Goal: Task Accomplishment & Management: Manage account settings

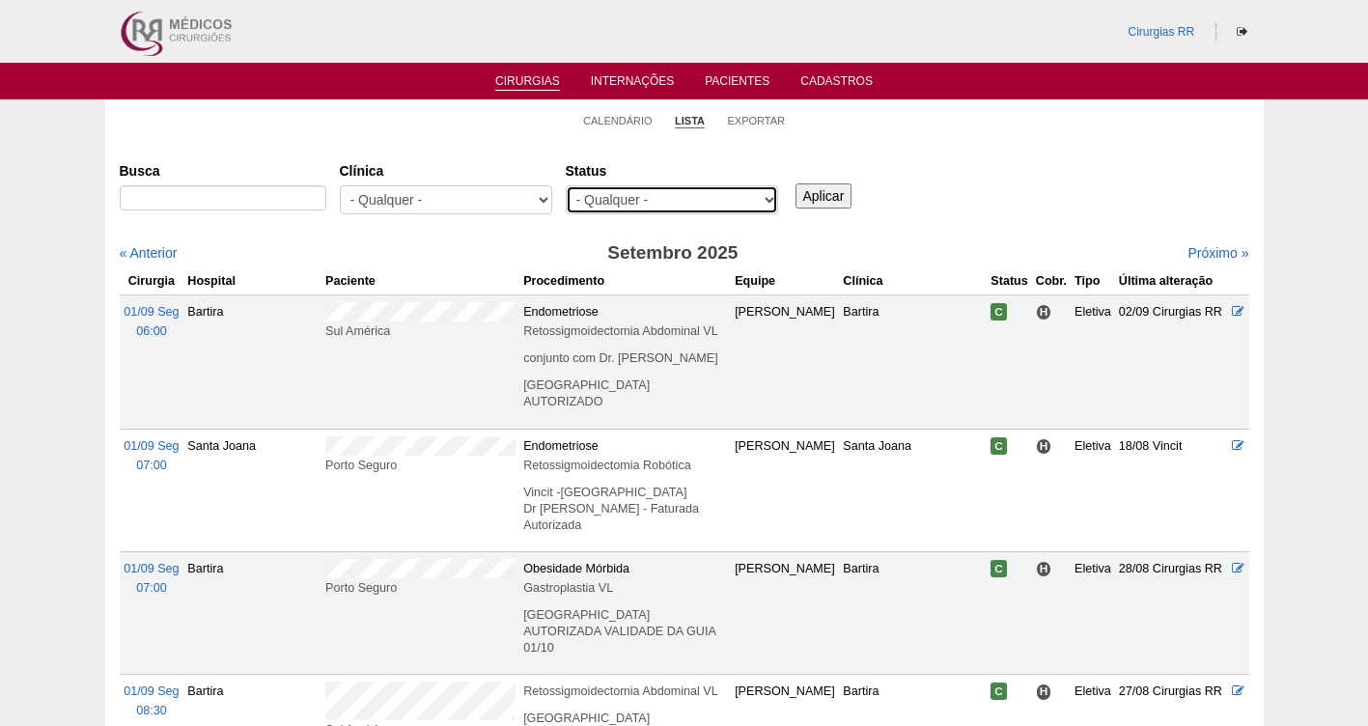
click at [640, 192] on select "- Qualquer - Reservada Confirmada Suspensa Cancelada" at bounding box center [672, 199] width 212 height 29
select select "resr"
click at [566, 185] on select "- Qualquer - Reservada Confirmada Suspensa Cancelada" at bounding box center [672, 199] width 212 height 29
click at [822, 200] on input "Aplicar" at bounding box center [824, 195] width 57 height 25
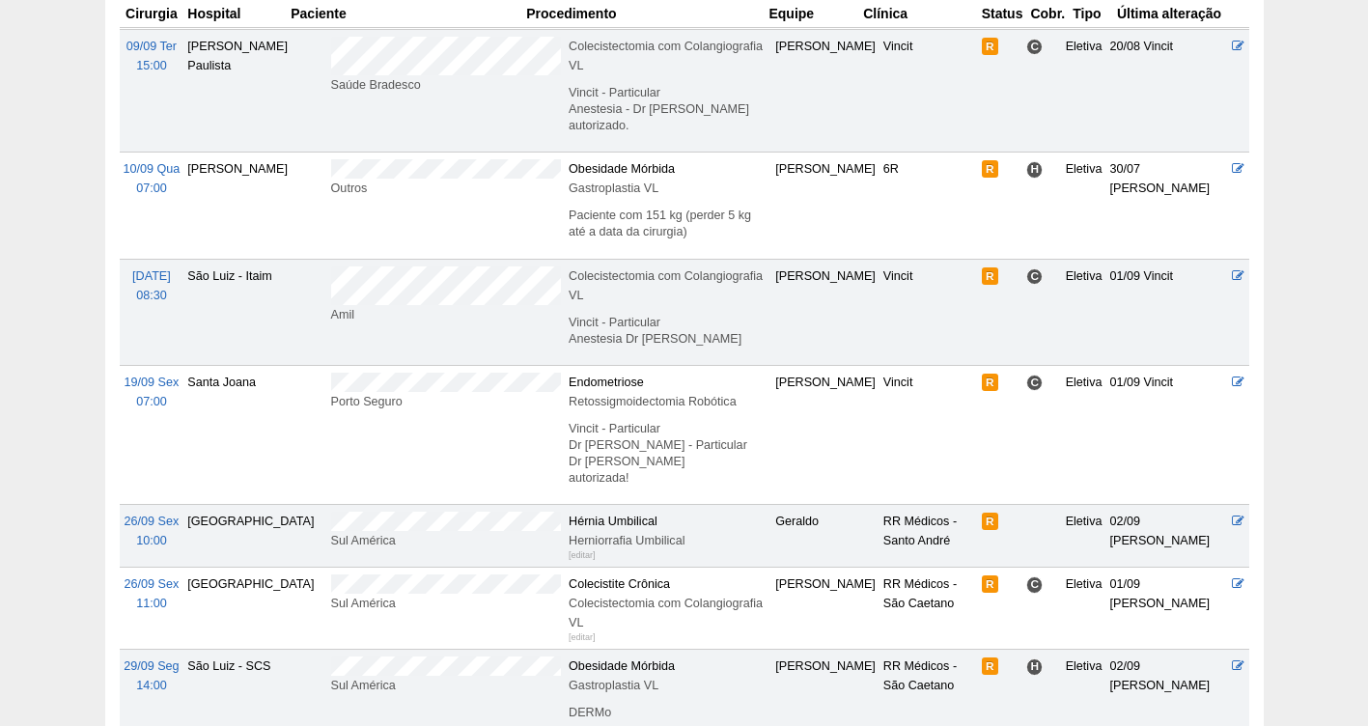
scroll to position [269, 0]
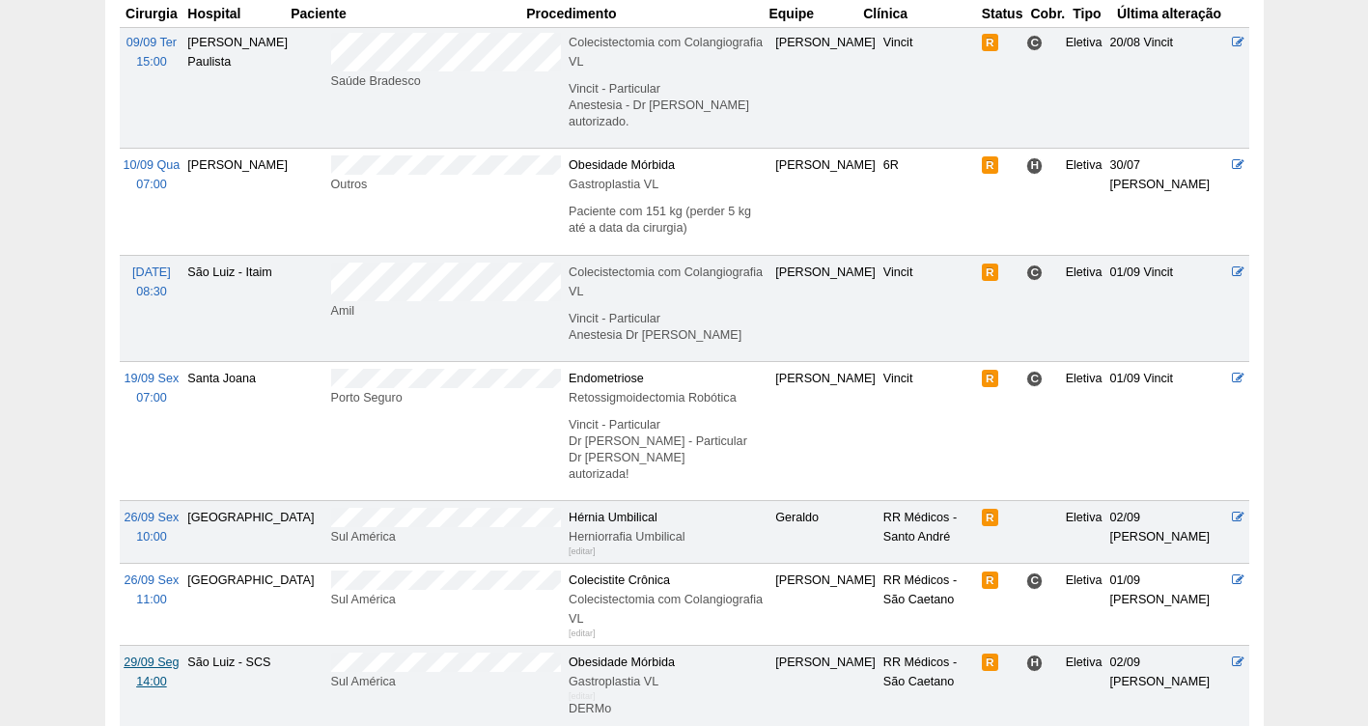
click at [149, 656] on span "29/09 Seg" at bounding box center [151, 663] width 55 height 14
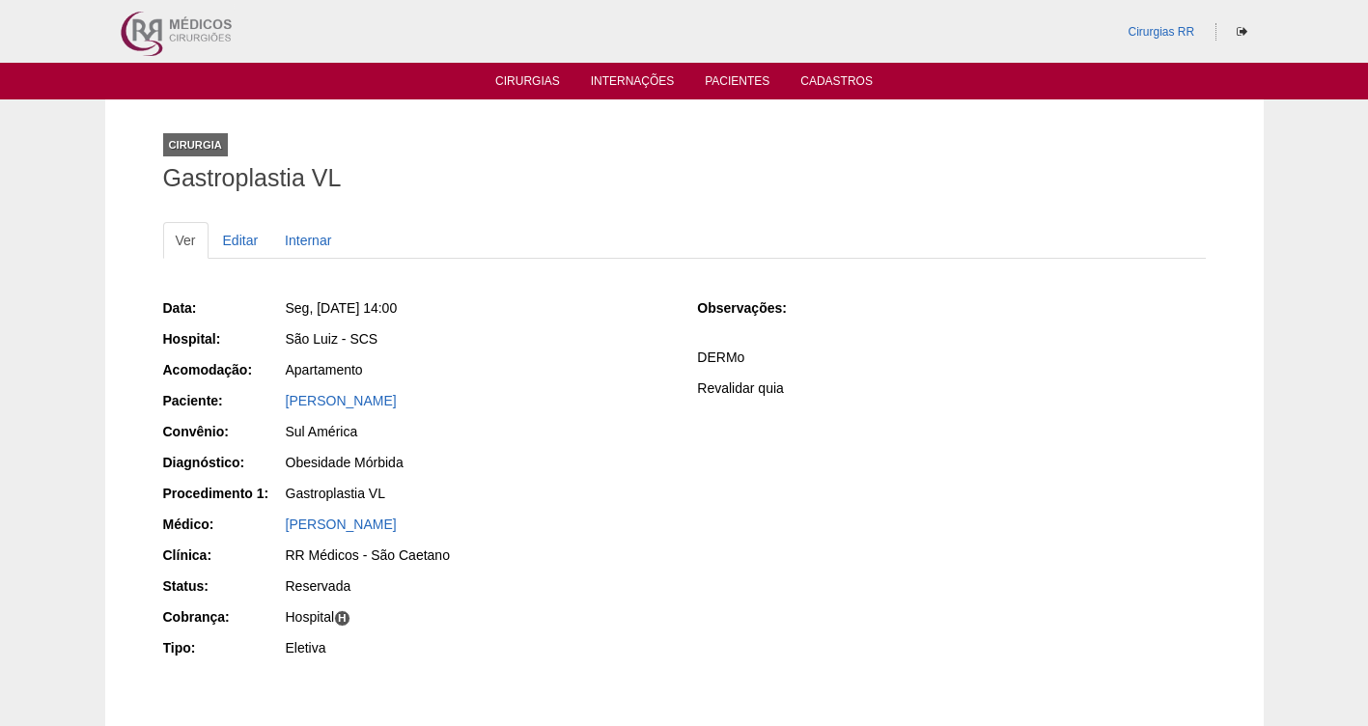
drag, startPoint x: 450, startPoint y: 397, endPoint x: 236, endPoint y: 399, distance: 214.4
click at [236, 399] on div "Paciente: Monica Anna Esposito" at bounding box center [417, 403] width 508 height 24
copy div "Paciente: Monica Anna Esposito"
click at [235, 239] on link "Editar" at bounding box center [241, 240] width 61 height 37
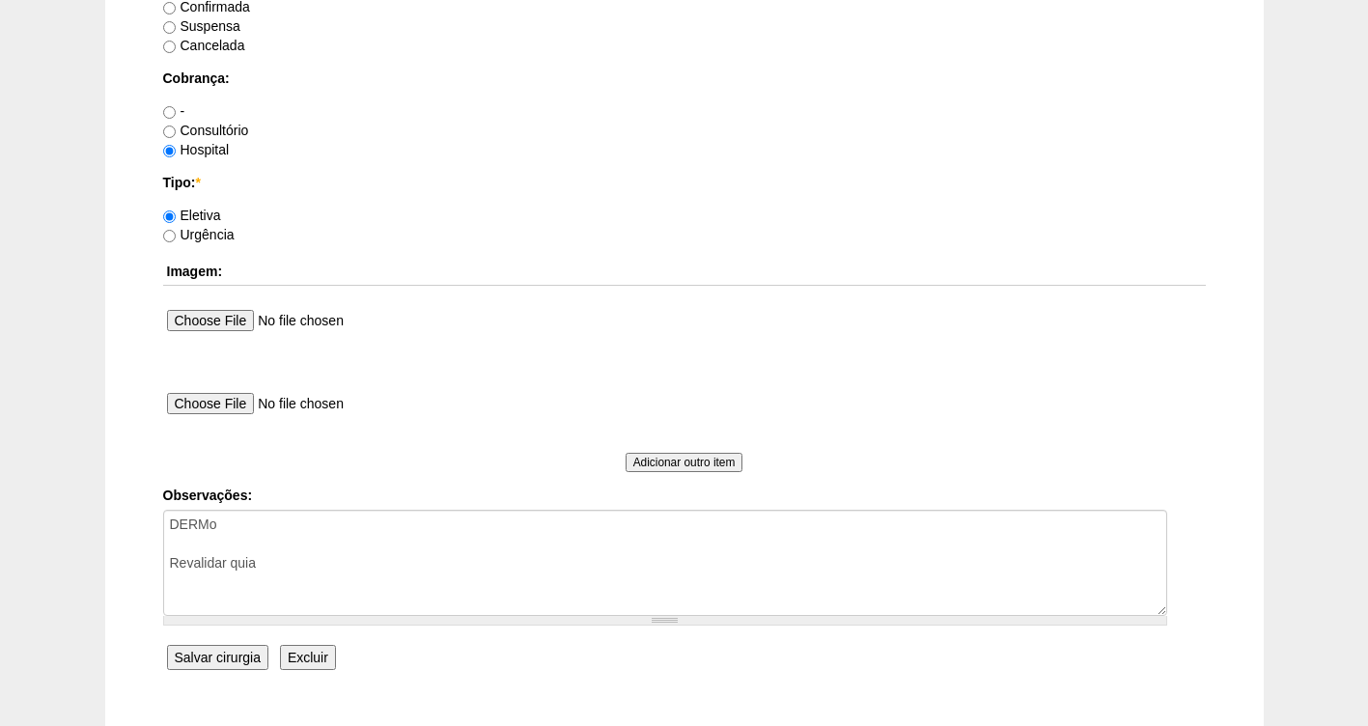
scroll to position [1762, 0]
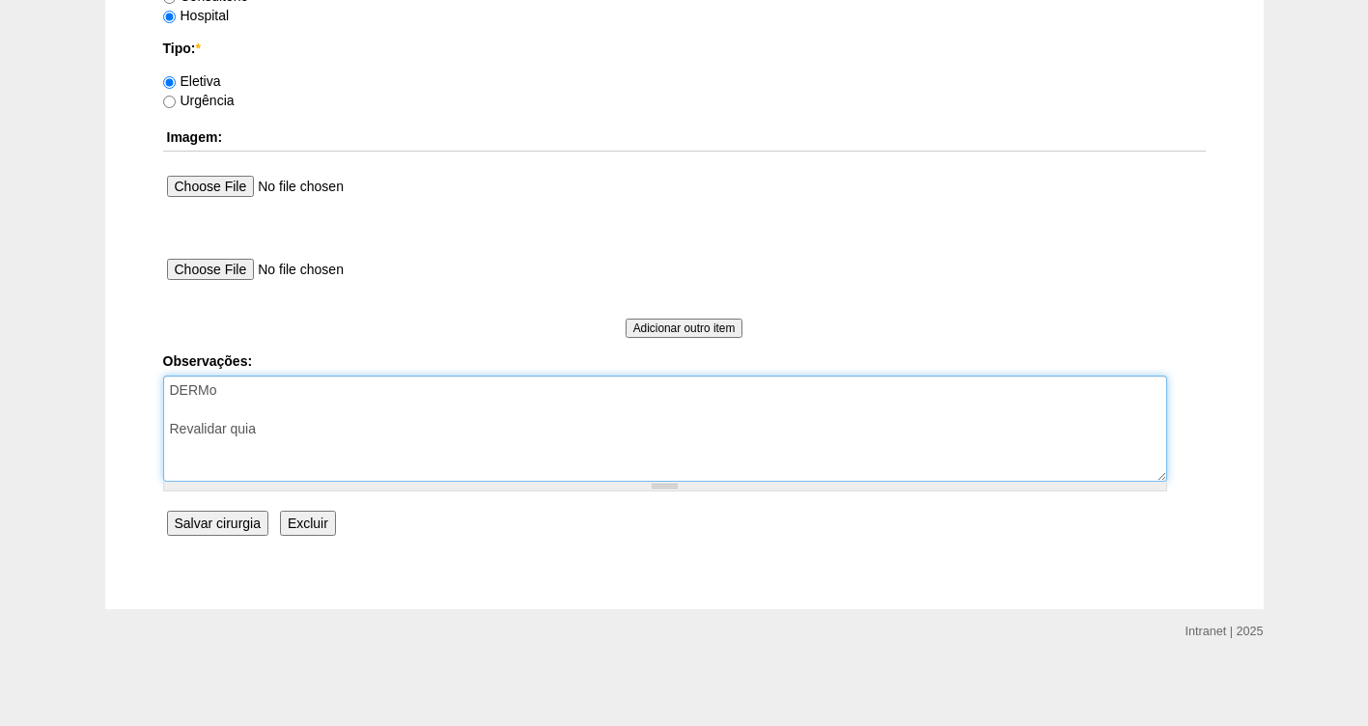
click at [320, 425] on textarea "DERMo Revalidar quia" at bounding box center [665, 429] width 1004 height 106
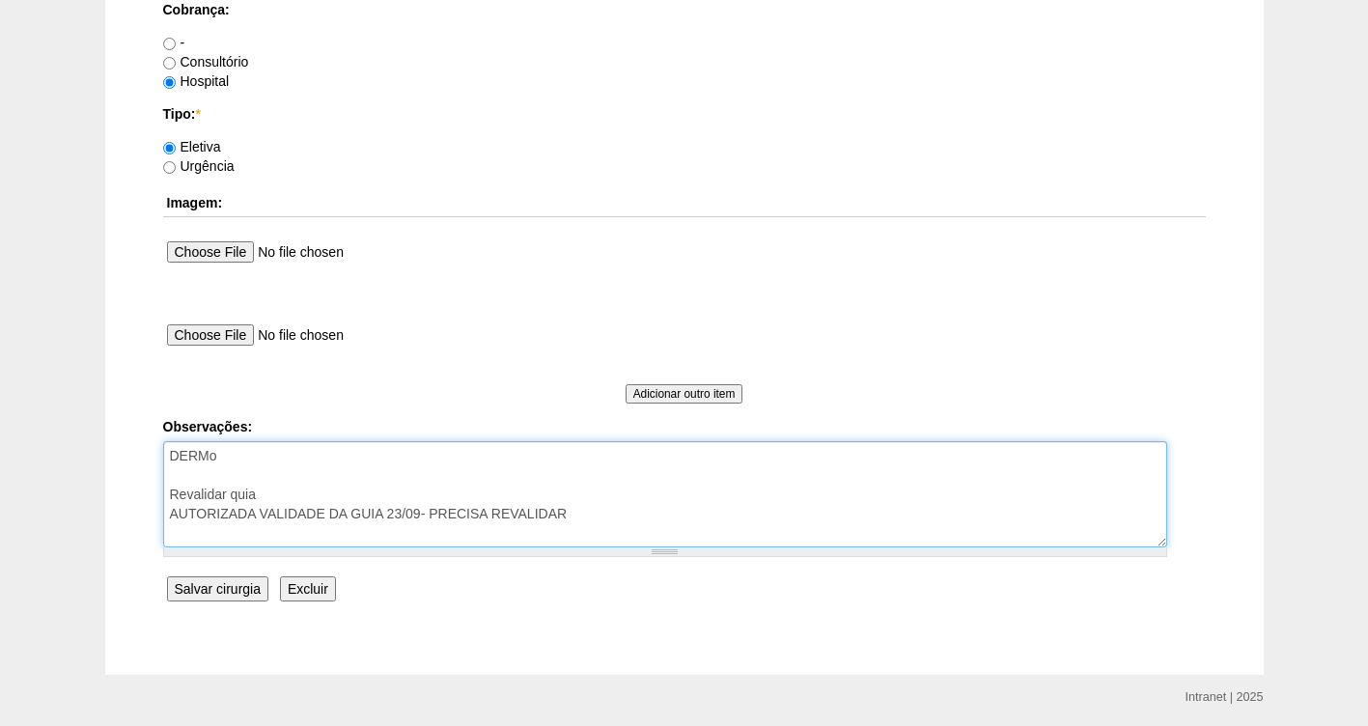
scroll to position [1280, 0]
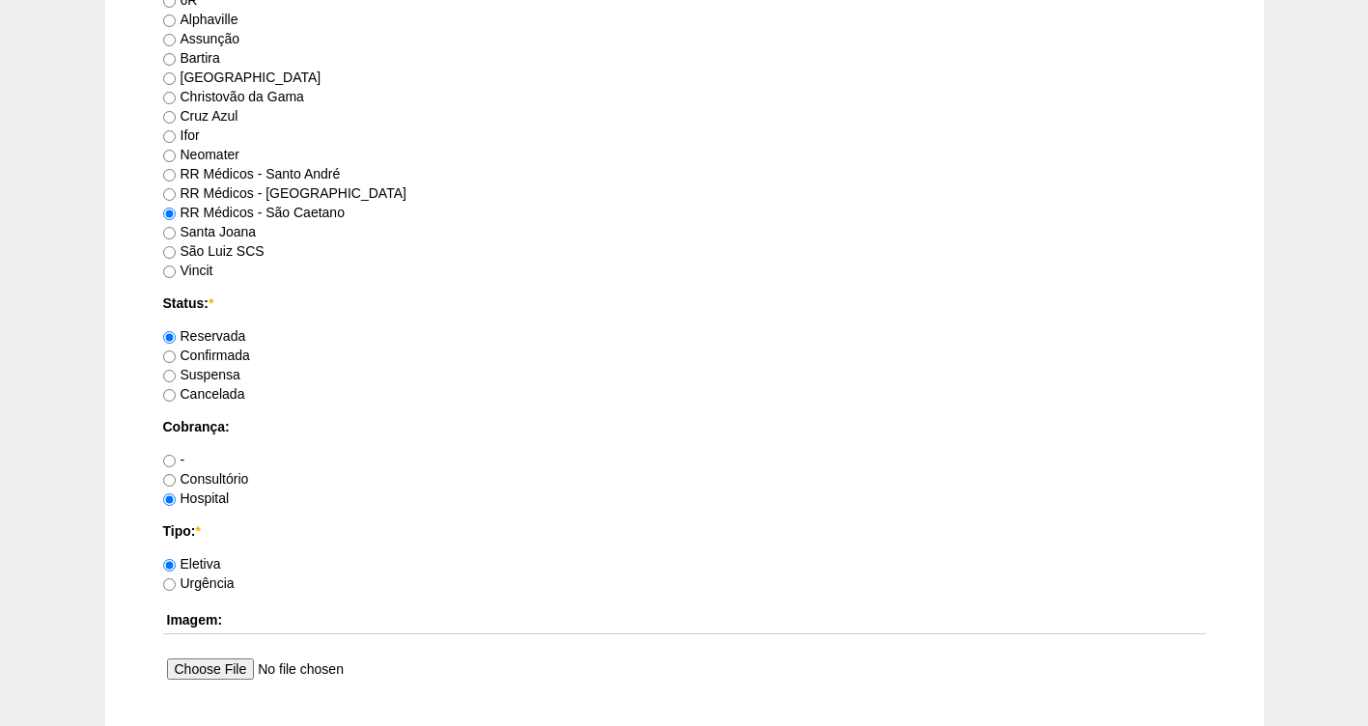
type textarea "DERMo Revalidar quia AUTORIZADA VALIDADE DA GUIA 23/09- PRECISA REVALIDAR"
click at [201, 349] on label "Confirmada" at bounding box center [206, 355] width 87 height 15
click at [176, 351] on input "Confirmada" at bounding box center [169, 357] width 13 height 13
radio input "true"
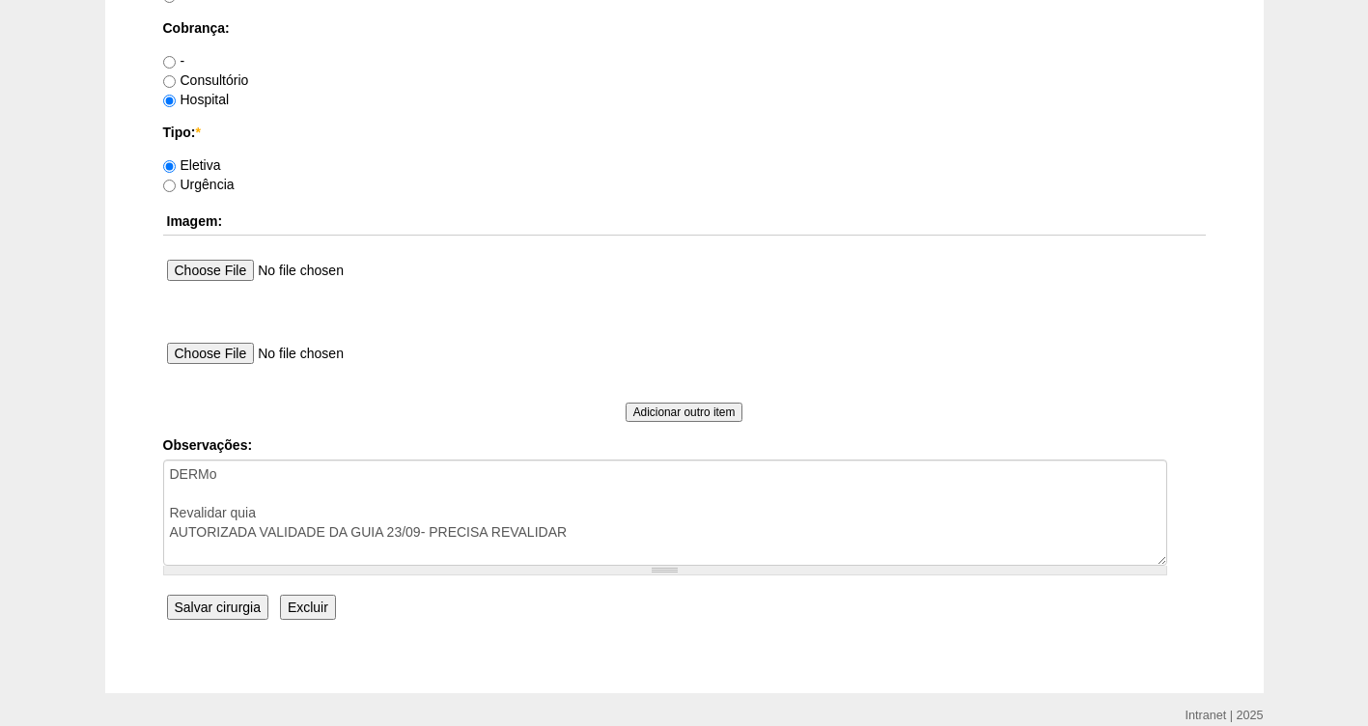
scroll to position [1706, 0]
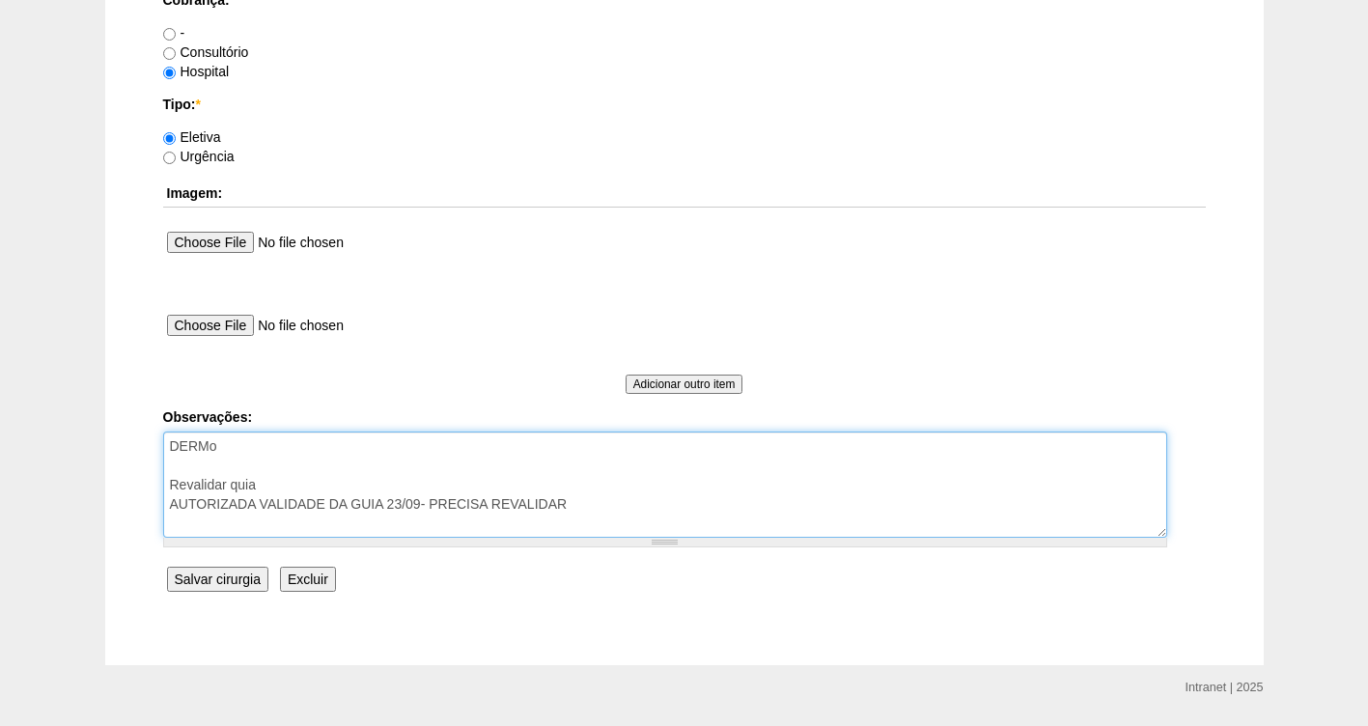
click at [190, 467] on textarea "DERMo Revalidar quia" at bounding box center [665, 485] width 1004 height 106
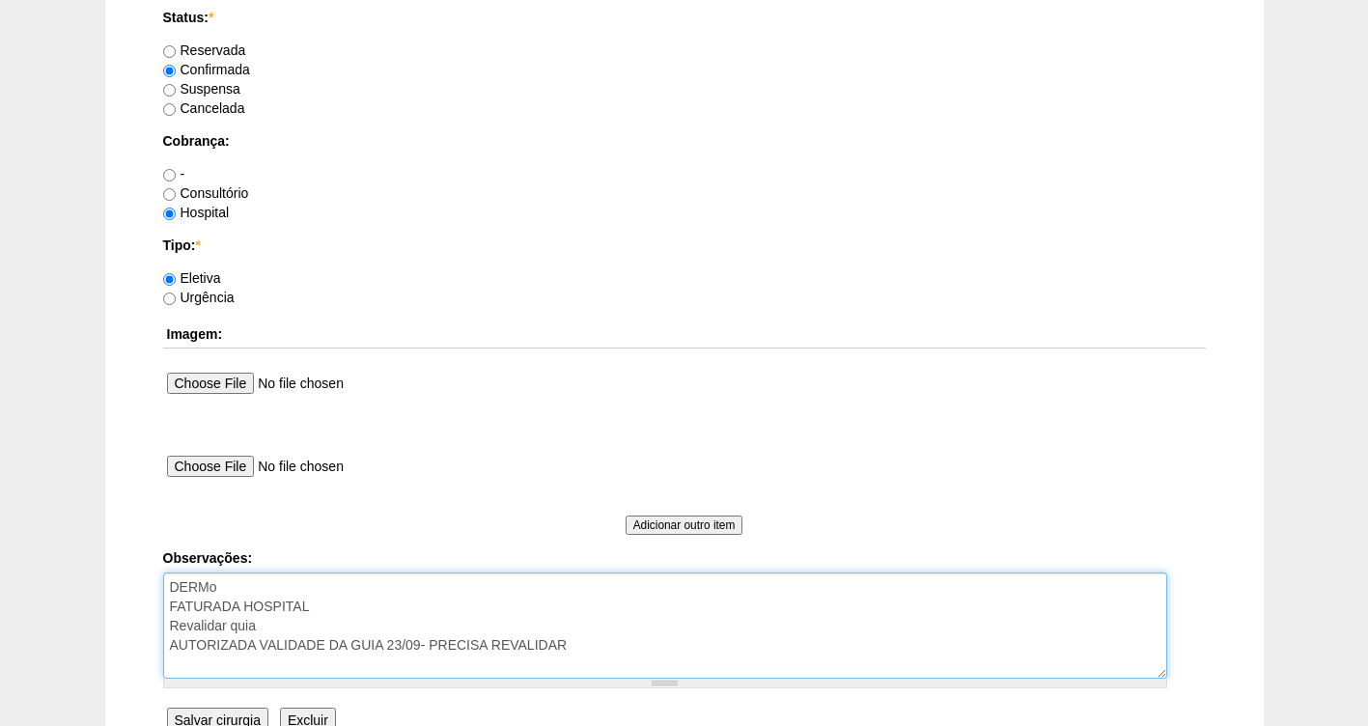
scroll to position [1762, 0]
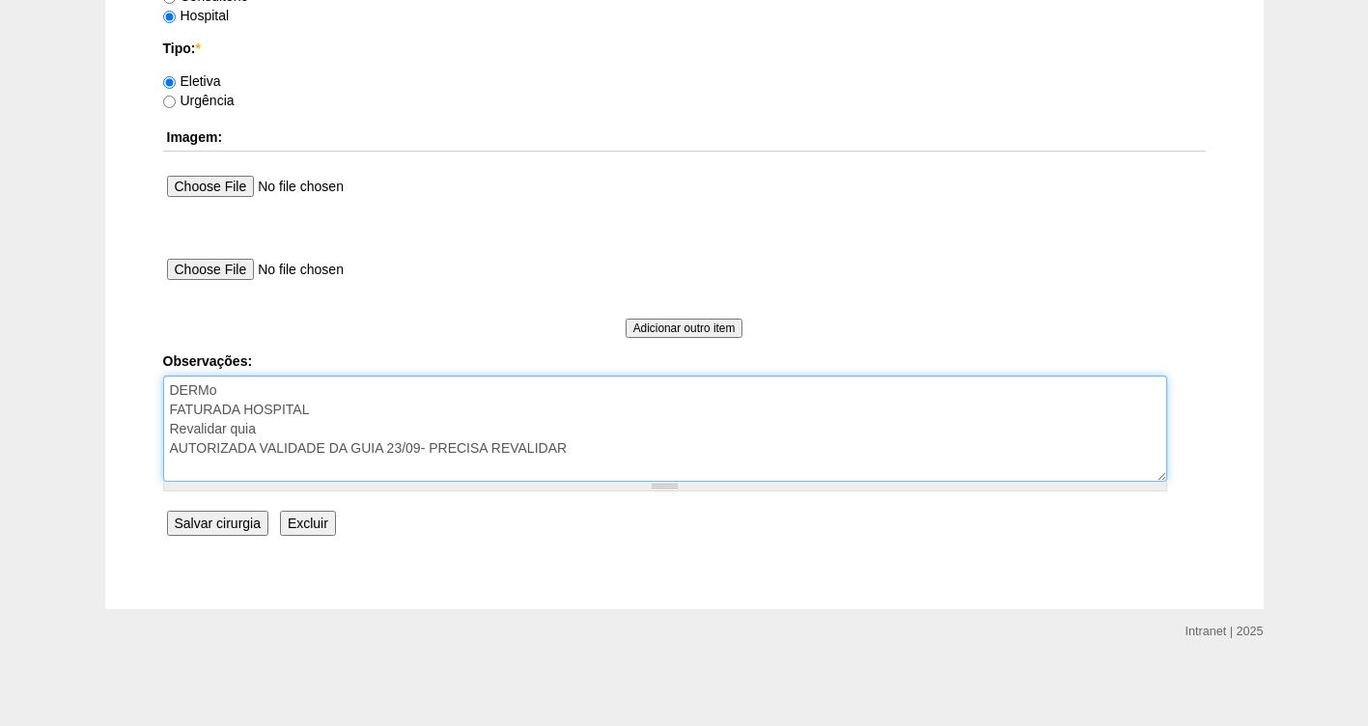
type textarea "DERMo FATURADA HOSPITAL Revalidar quia AUTORIZADA VALIDADE DA GUIA 23/09- PRECI…"
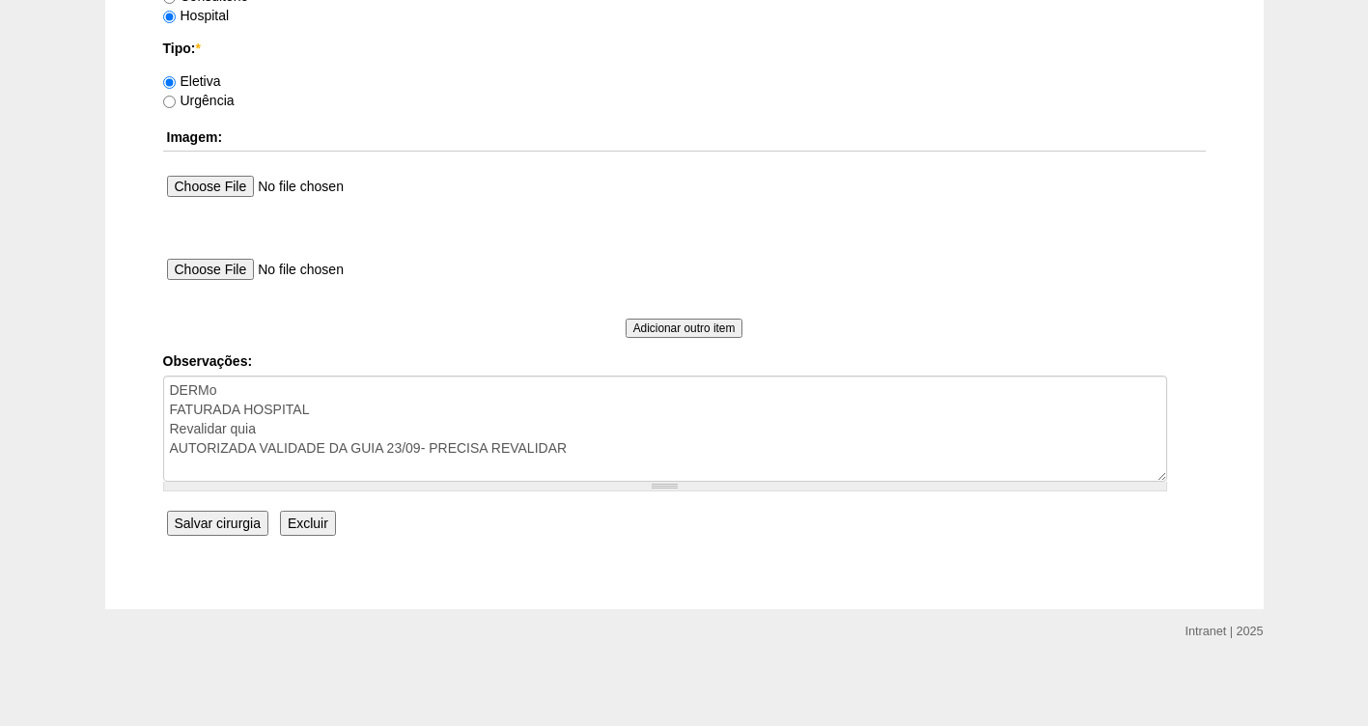
click at [228, 518] on input "Salvar cirurgia" at bounding box center [217, 523] width 101 height 25
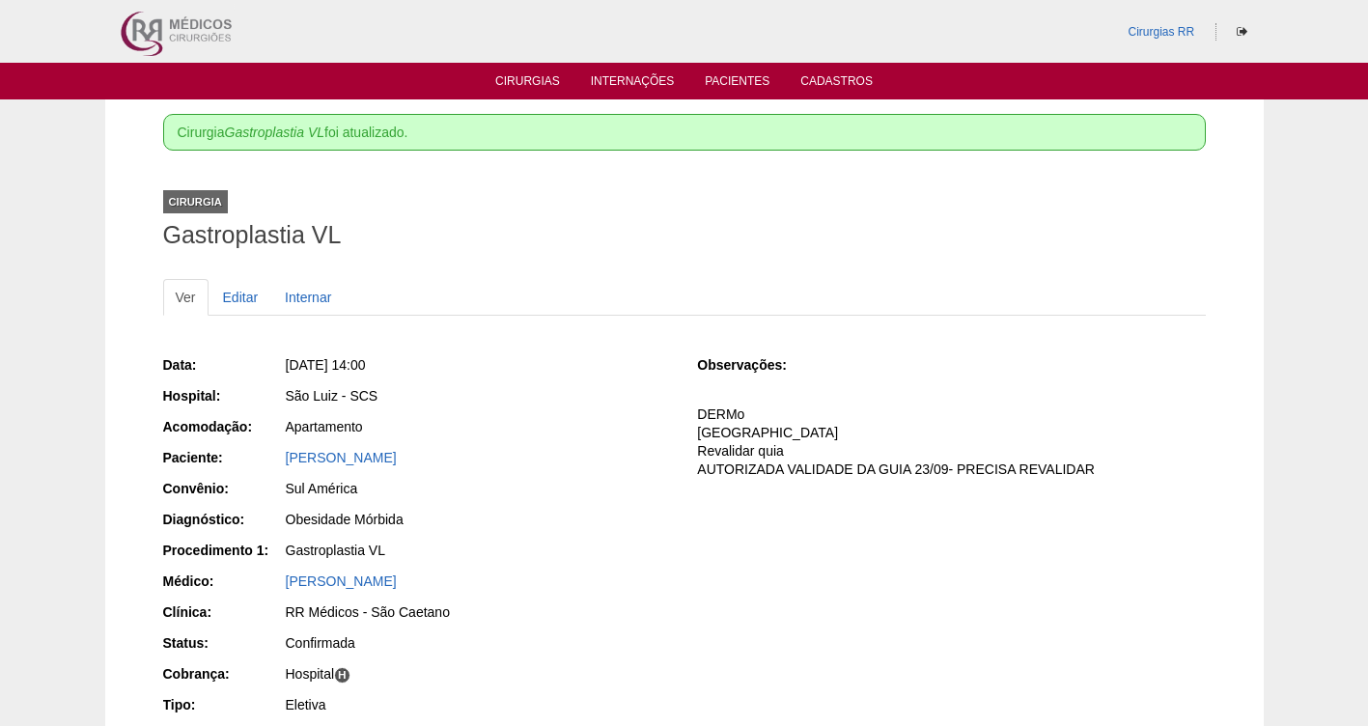
drag, startPoint x: 474, startPoint y: 361, endPoint x: 318, endPoint y: 356, distance: 156.5
click at [318, 356] on div "Seg, 29/09/2025 - 14:00" at bounding box center [478, 364] width 385 height 19
copy span "29/09/2025 - 14:00"
drag, startPoint x: 471, startPoint y: 390, endPoint x: 466, endPoint y: 375, distance: 16.2
click at [468, 384] on div "Data: Seg, 29/09/2025 - 14:00 Hospital: São Luiz - SCS Acomodação: Apartamento …" at bounding box center [417, 538] width 508 height 378
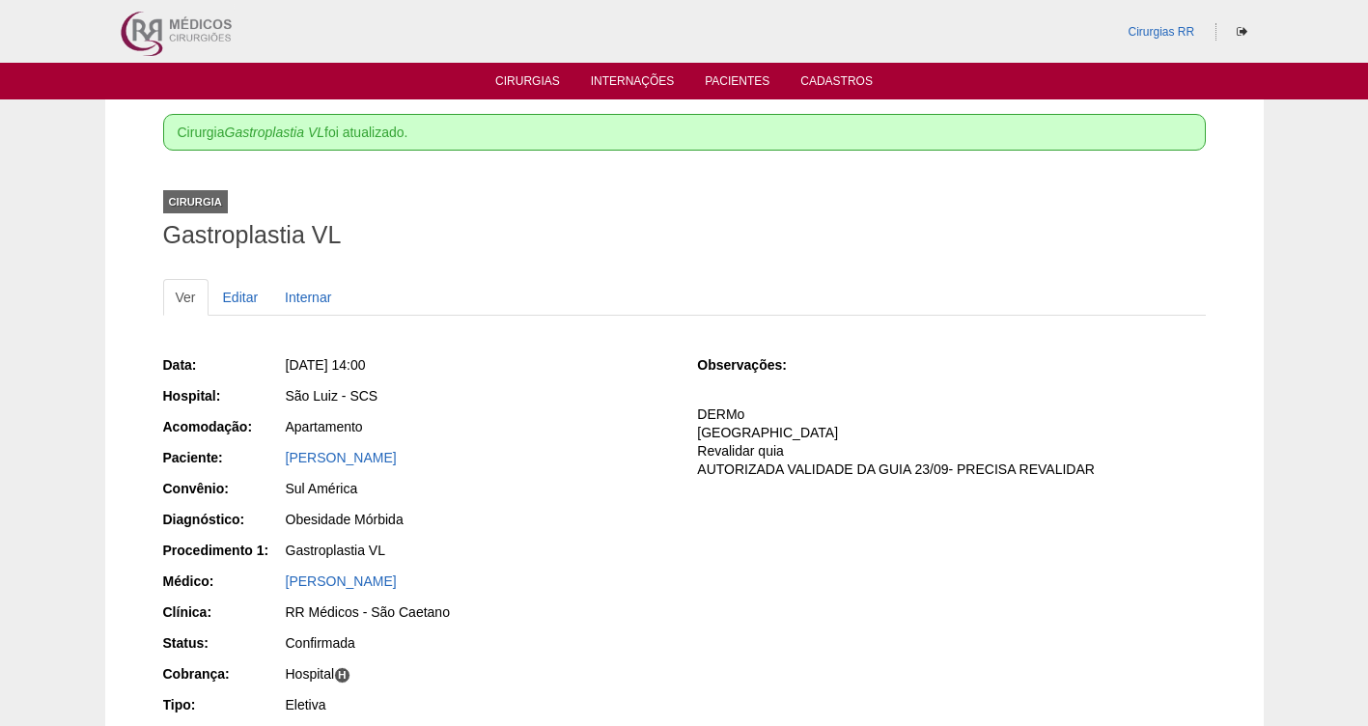
drag, startPoint x: 433, startPoint y: 364, endPoint x: 318, endPoint y: 356, distance: 115.2
click at [318, 356] on div "Seg, 29/09/2025 - 14:00" at bounding box center [478, 364] width 385 height 19
copy span "29/09/2025 - 14:00"
click at [484, 438] on div "Apartamento" at bounding box center [477, 429] width 387 height 24
drag, startPoint x: 389, startPoint y: 358, endPoint x: 318, endPoint y: 373, distance: 72.9
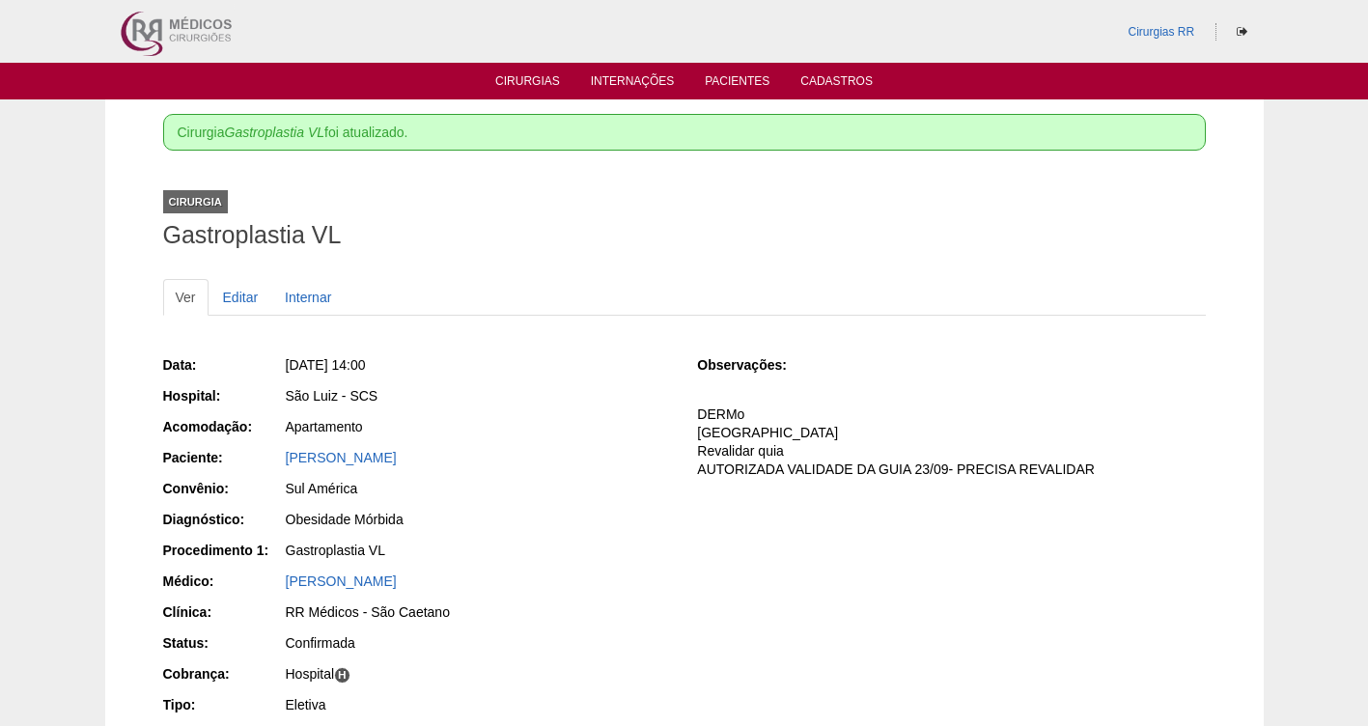
click at [318, 373] on div "Seg, 29/09/2025 - 14:00" at bounding box center [478, 364] width 385 height 19
copy span "29/09/2025 - 14:00"
click at [547, 379] on div "Seg, 29/09/2025 - 14:00" at bounding box center [477, 367] width 387 height 24
drag, startPoint x: 495, startPoint y: 368, endPoint x: 313, endPoint y: 353, distance: 183.1
click at [313, 353] on div "Data: Seg, 29/09/2025 - 14:00 Hospital: São Luiz - SCS Acomodação: Apartamento …" at bounding box center [417, 538] width 508 height 378
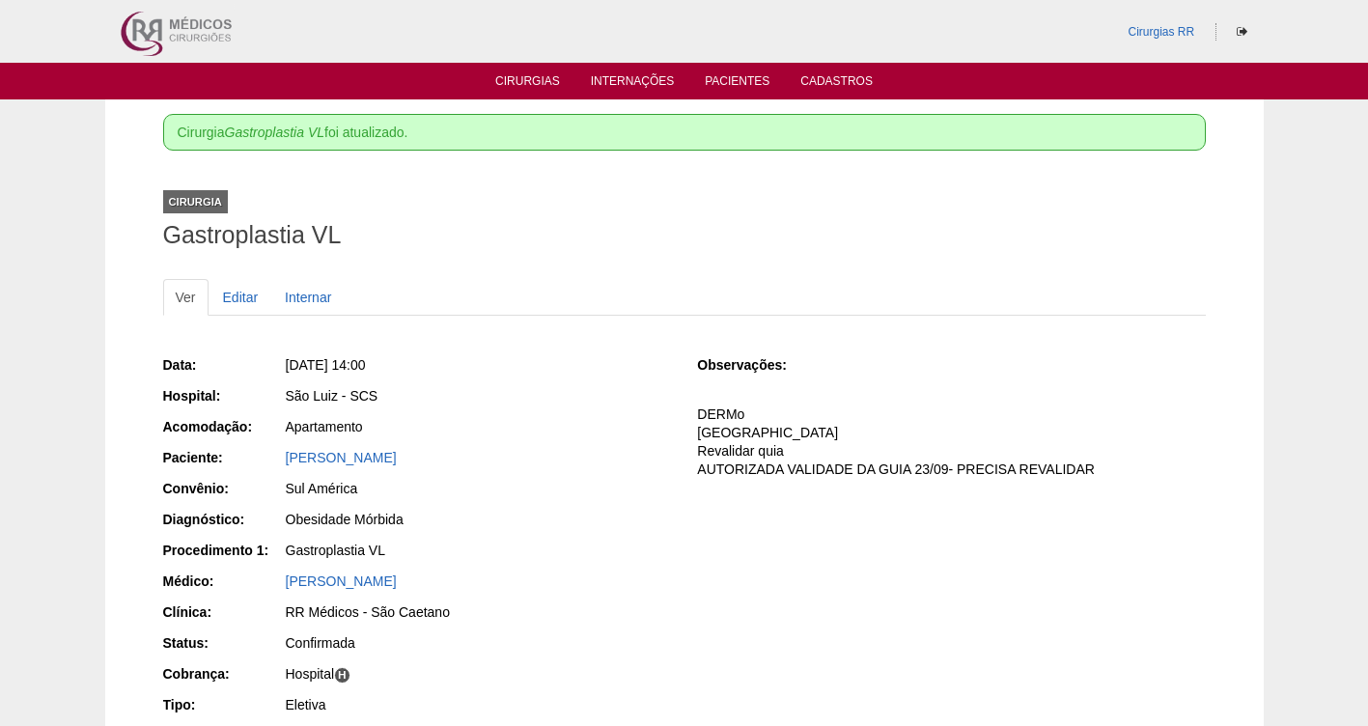
copy span "29/09/2025 - 14:00"
click at [526, 80] on link "Cirurgias" at bounding box center [527, 82] width 65 height 16
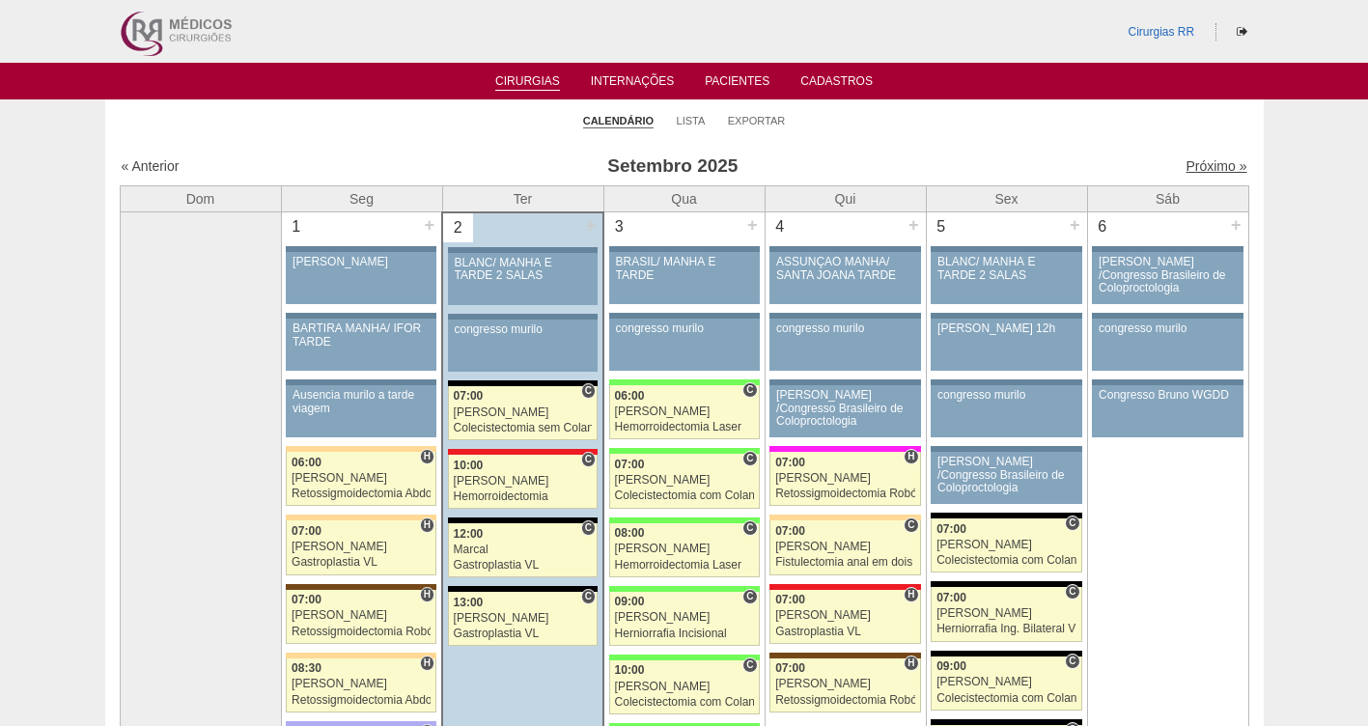
click at [1199, 165] on link "Próximo »" at bounding box center [1216, 165] width 61 height 15
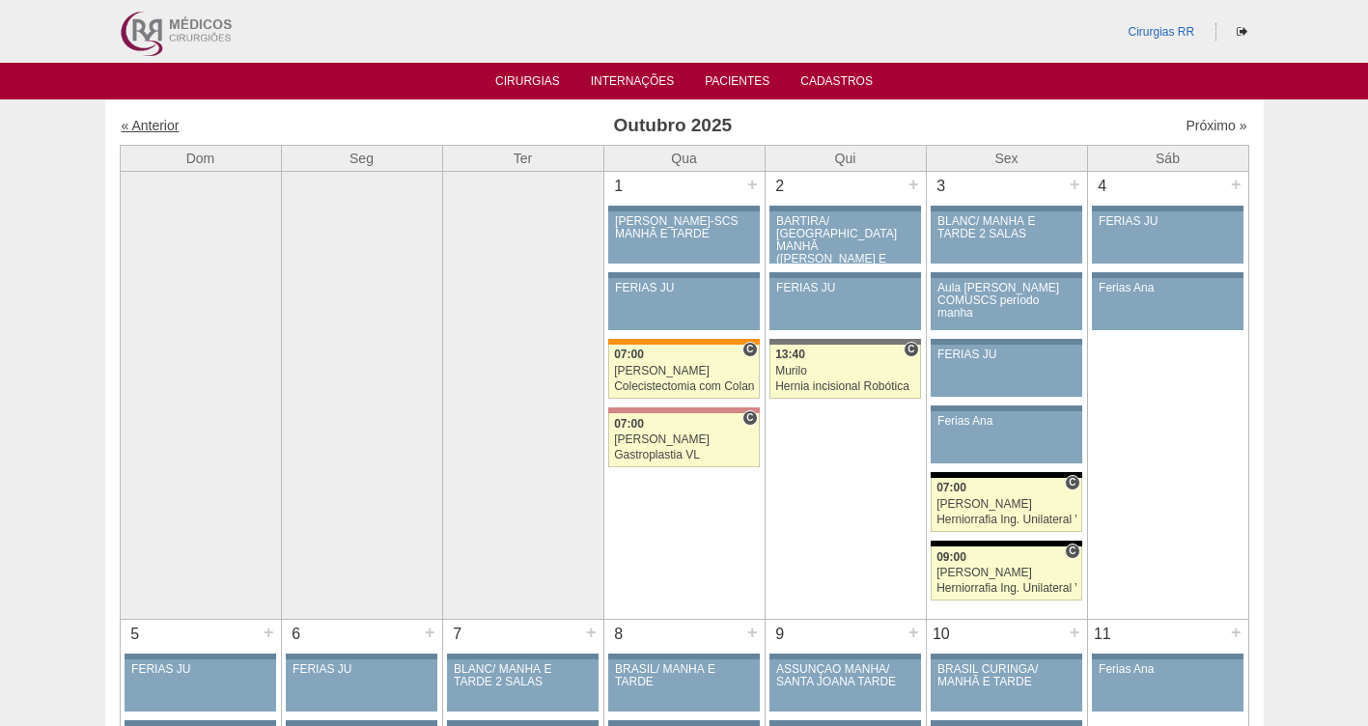
click at [145, 126] on link "« Anterior" at bounding box center [151, 125] width 58 height 15
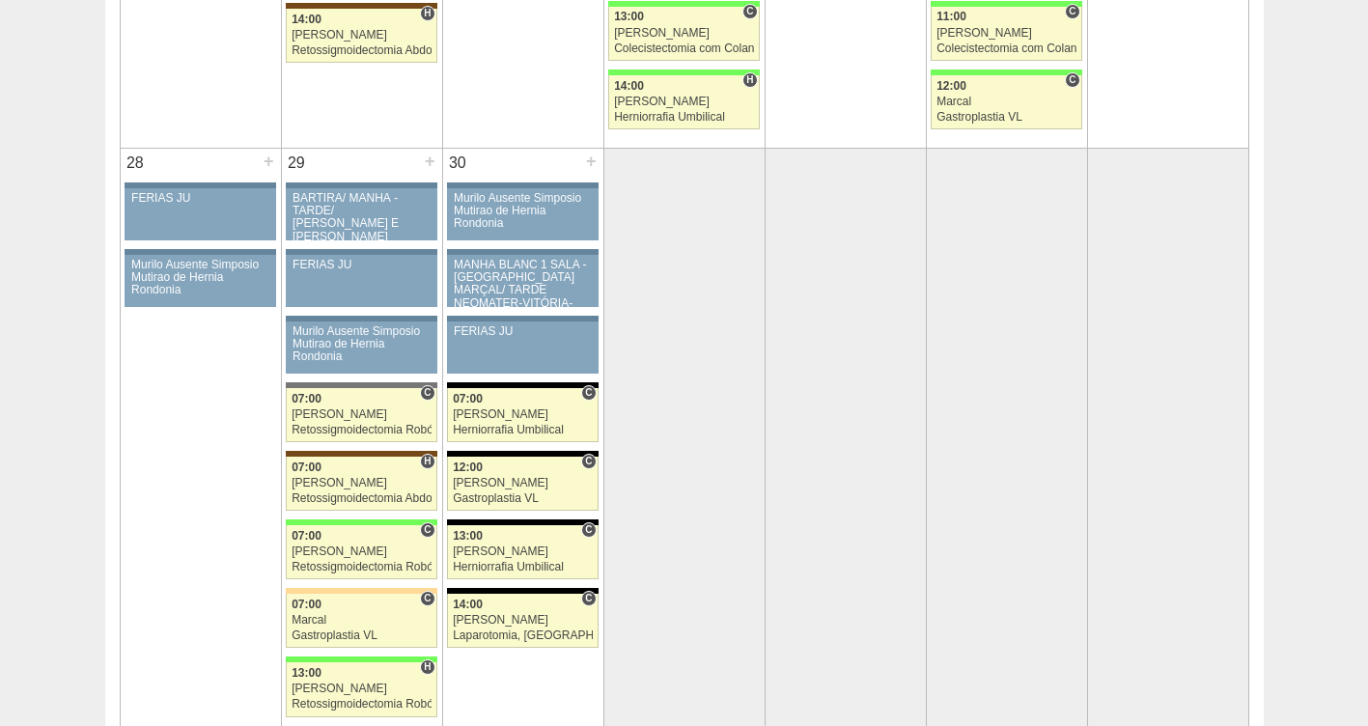
scroll to position [3583, 0]
